Goal: Information Seeking & Learning: Learn about a topic

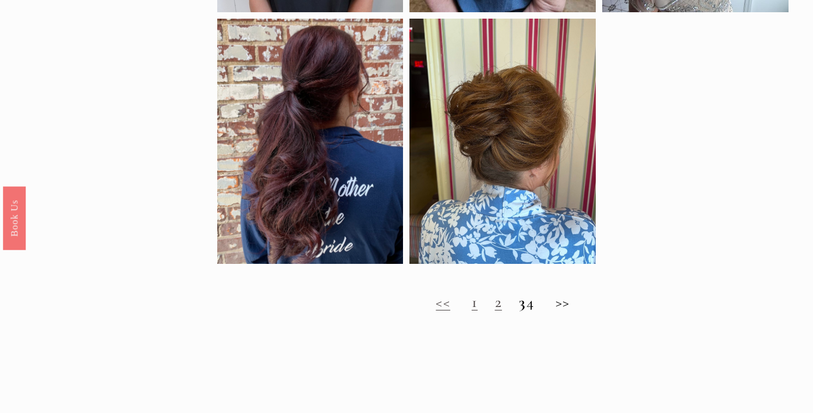
scroll to position [808, 0]
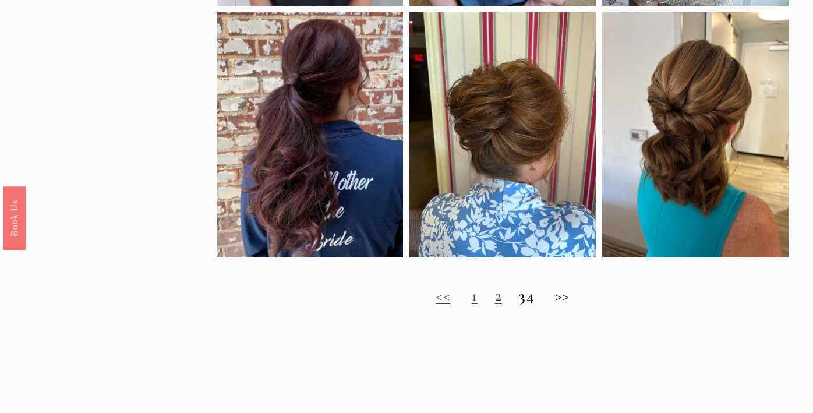
click at [572, 297] on h2 "<< 1 2 3 4 >>" at bounding box center [503, 296] width 572 height 18
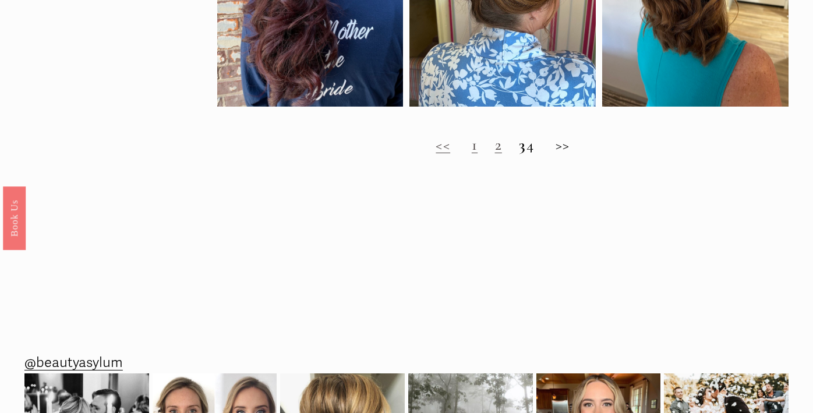
scroll to position [961, 0]
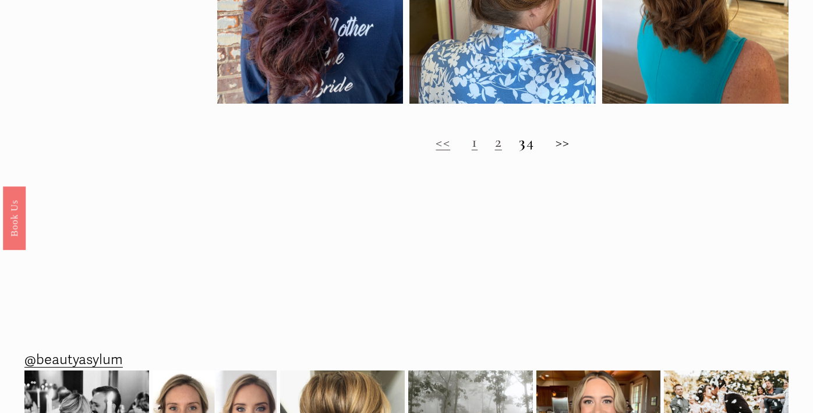
click at [519, 139] on strong "3" at bounding box center [522, 141] width 7 height 19
click at [519, 146] on strong "3" at bounding box center [522, 141] width 7 height 19
click at [576, 146] on h2 "<< 1 2 3 4 >>" at bounding box center [503, 142] width 572 height 18
click at [542, 146] on h2 "<< 1 2 3 4 >>" at bounding box center [503, 142] width 572 height 18
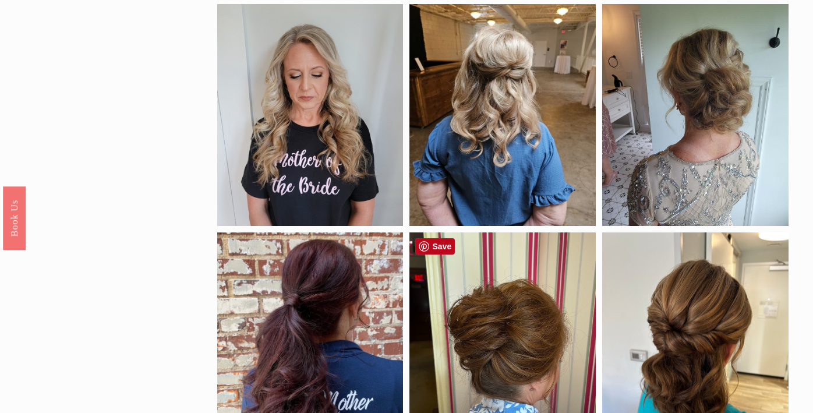
scroll to position [586, 0]
